Goal: Information Seeking & Learning: Learn about a topic

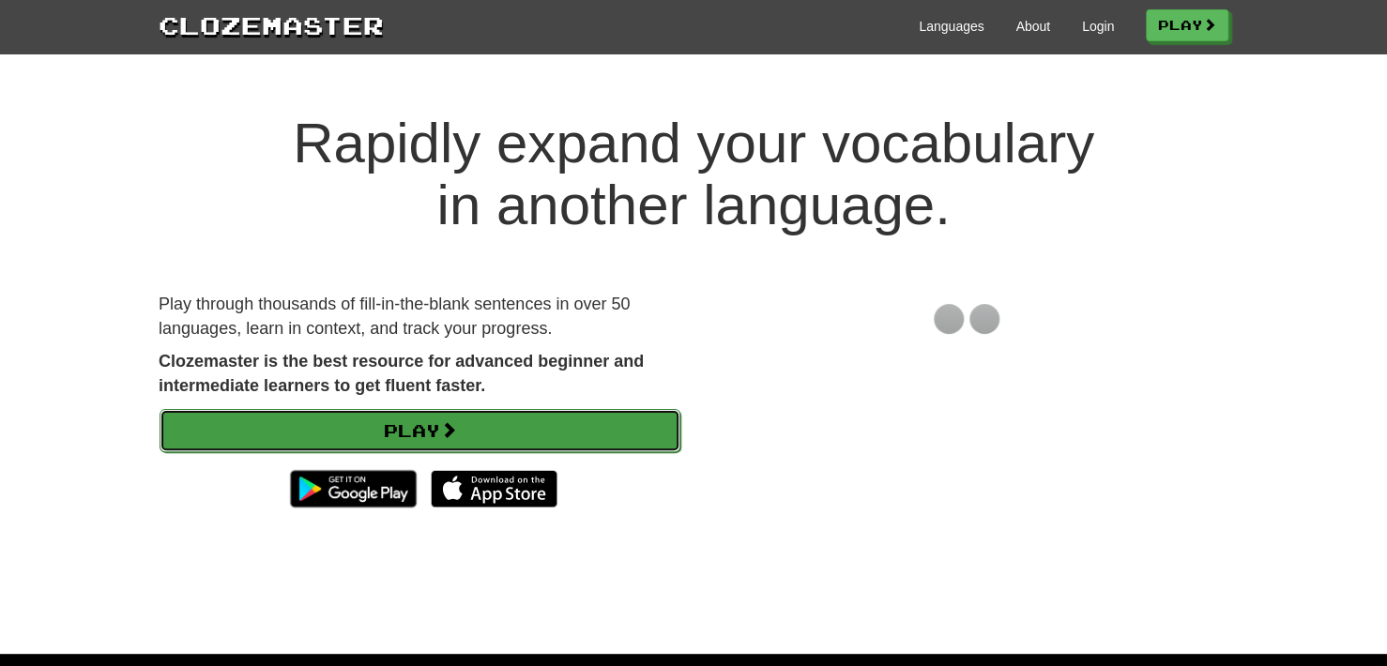
click at [493, 437] on link "Play" at bounding box center [420, 430] width 521 height 43
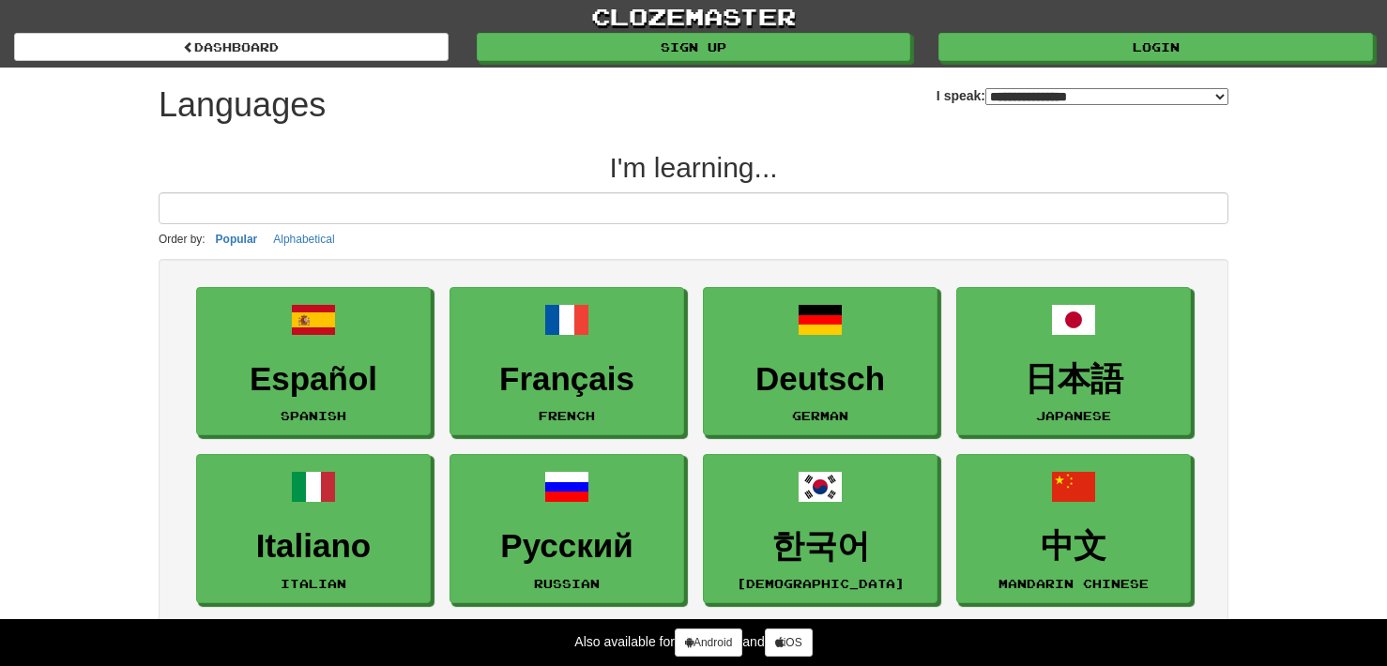
select select "*******"
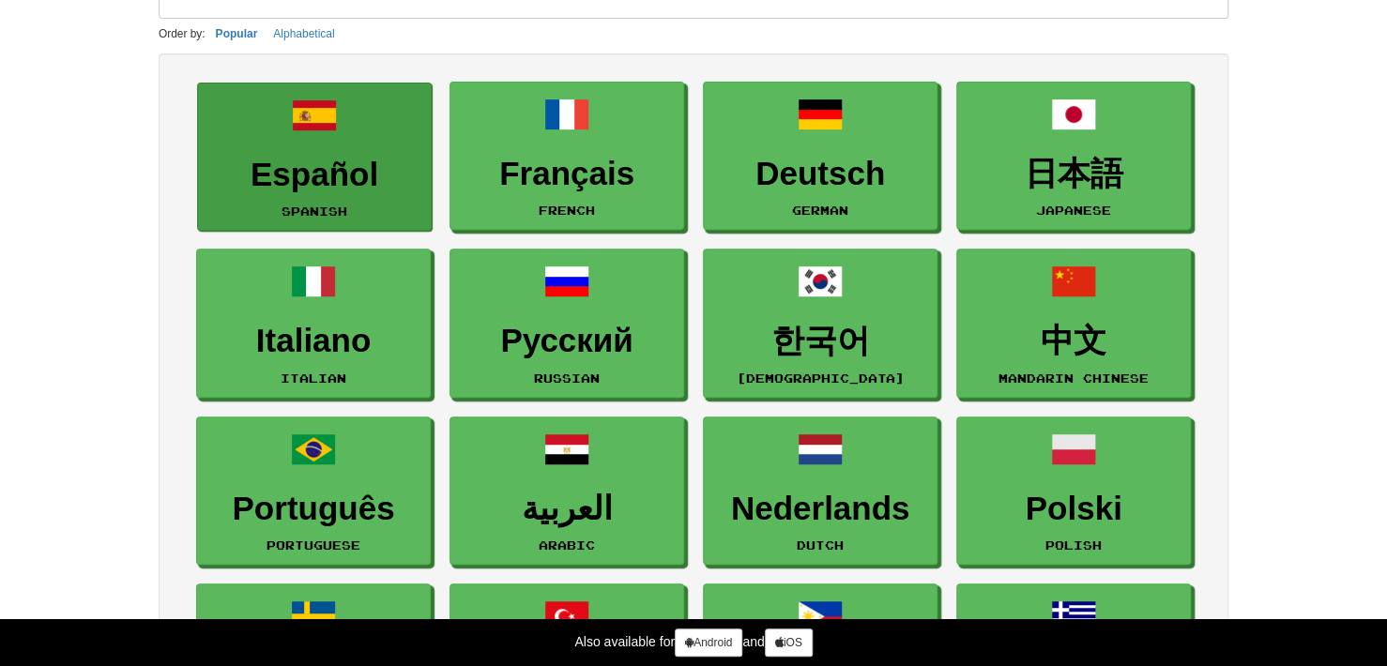
scroll to position [206, 0]
click at [303, 145] on link "Español Spanish" at bounding box center [314, 156] width 235 height 149
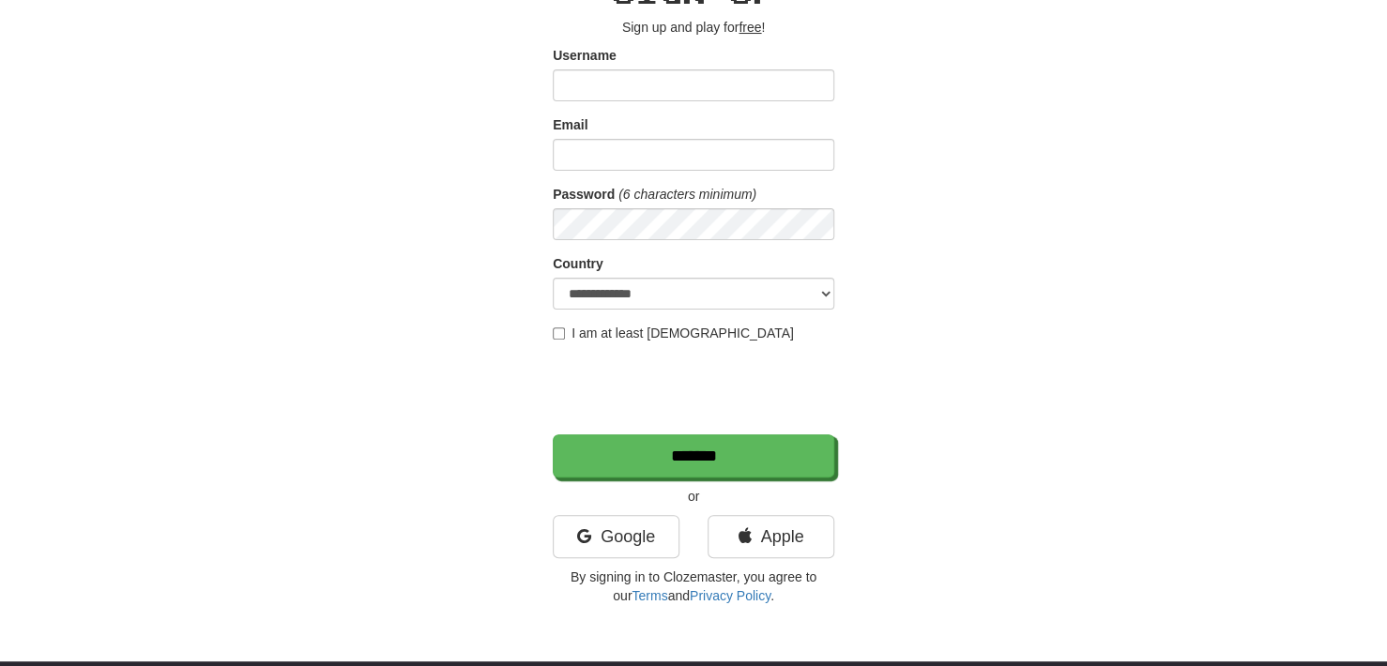
scroll to position [113, 0]
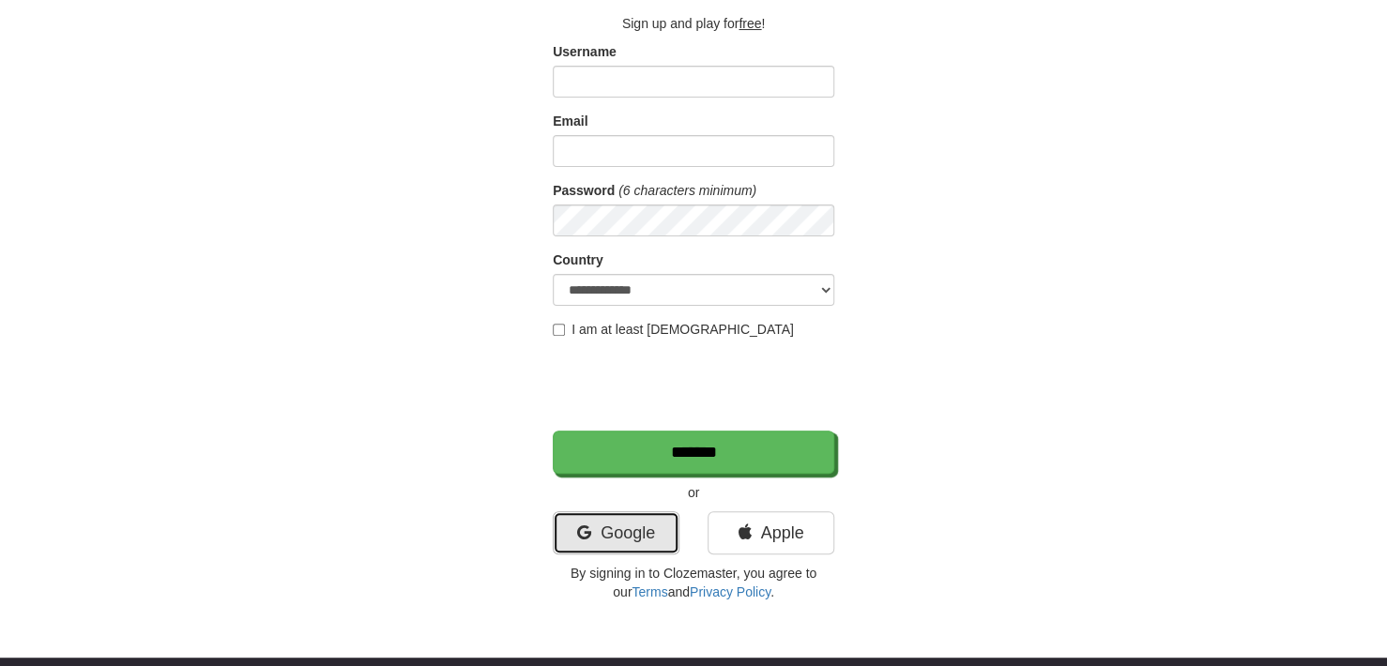
click at [655, 527] on link "Google" at bounding box center [616, 532] width 127 height 43
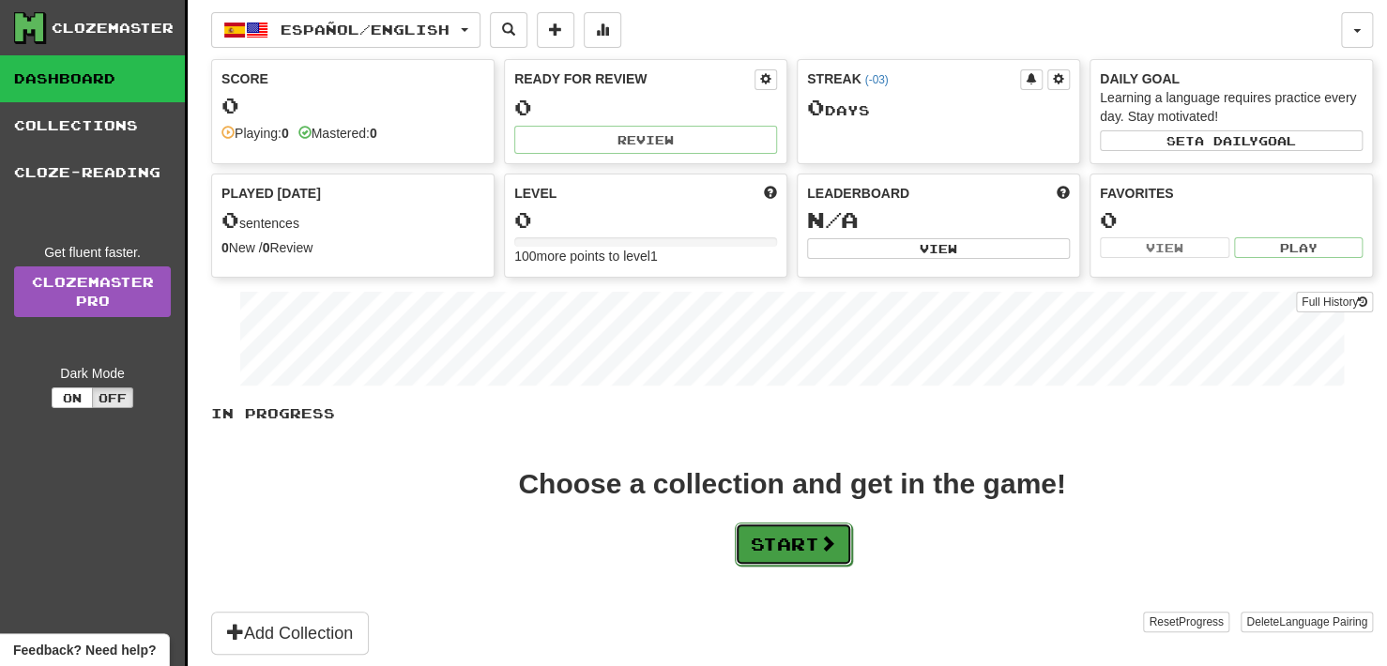
click at [756, 528] on button "Start" at bounding box center [793, 544] width 117 height 43
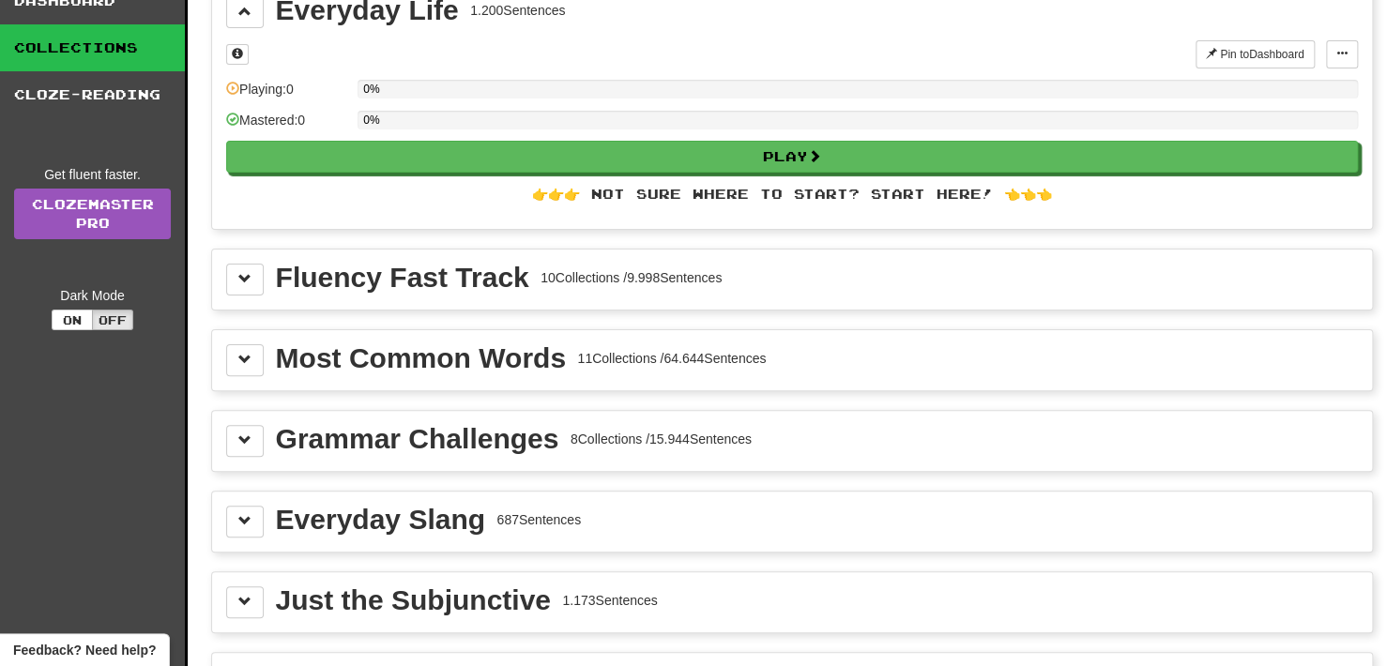
scroll to position [79, 0]
click at [343, 263] on div "Fluency Fast Track" at bounding box center [402, 277] width 253 height 28
